Goal: Transaction & Acquisition: Subscribe to service/newsletter

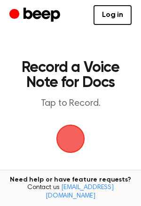
click at [71, 129] on span "button" at bounding box center [70, 139] width 31 height 31
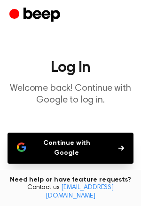
click at [103, 144] on button "Continue with Google" at bounding box center [71, 148] width 126 height 31
click at [70, 140] on button "Continue with Google" at bounding box center [71, 148] width 126 height 31
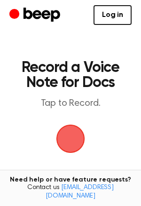
click at [69, 145] on span "button" at bounding box center [70, 139] width 29 height 29
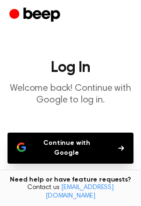
click at [69, 145] on button "Continue with Google" at bounding box center [71, 148] width 126 height 31
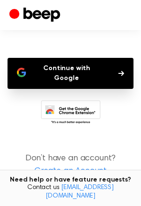
scroll to position [82, 0]
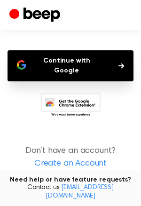
click at [92, 99] on icon at bounding box center [73, 107] width 44 height 16
